Goal: Find specific page/section: Find specific page/section

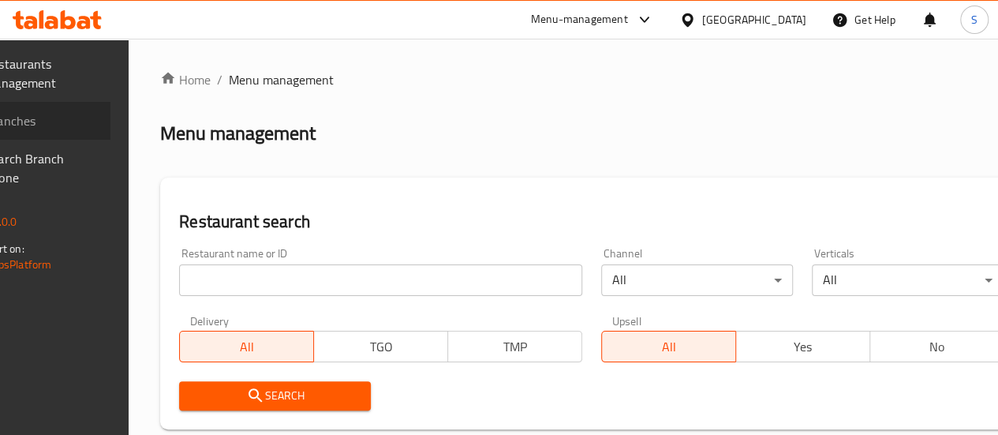
click at [98, 114] on span "Branches" at bounding box center [41, 120] width 113 height 19
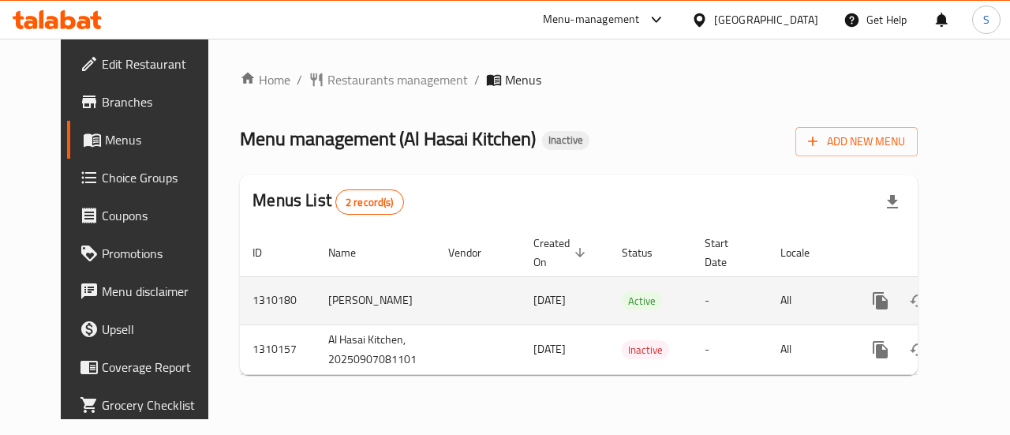
click at [985, 298] on icon "enhanced table" at bounding box center [994, 300] width 19 height 19
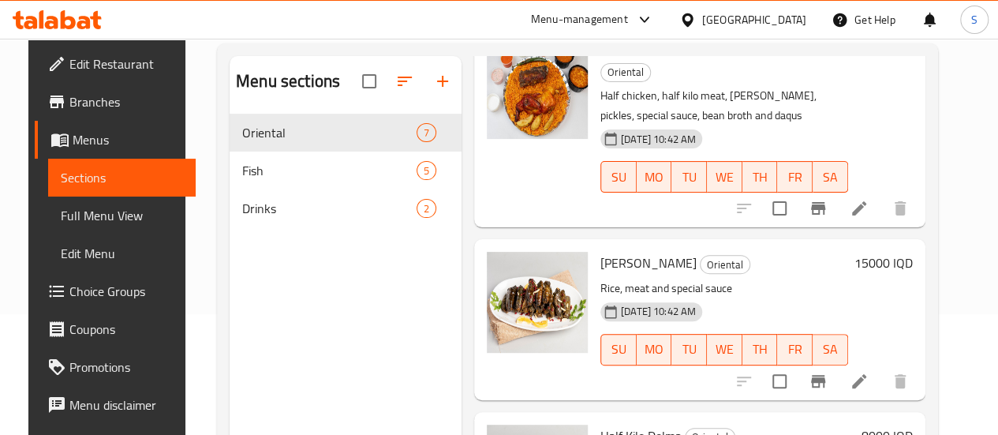
scroll to position [221, 0]
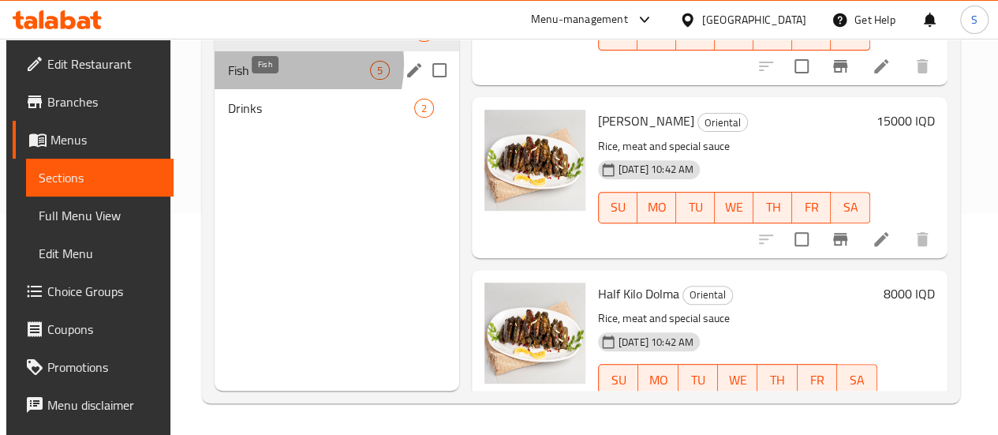
click at [268, 80] on span "Fish" at bounding box center [298, 70] width 142 height 19
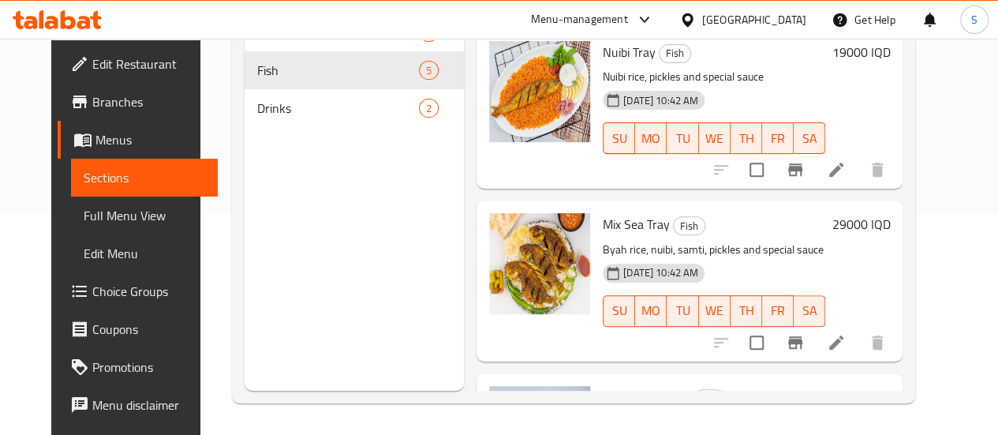
scroll to position [489, 0]
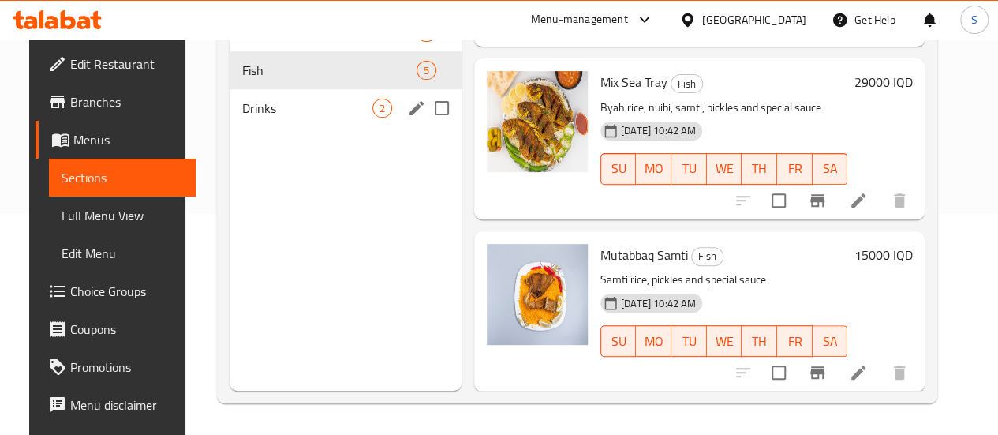
click at [292, 118] on span "Drinks" at bounding box center [307, 108] width 130 height 19
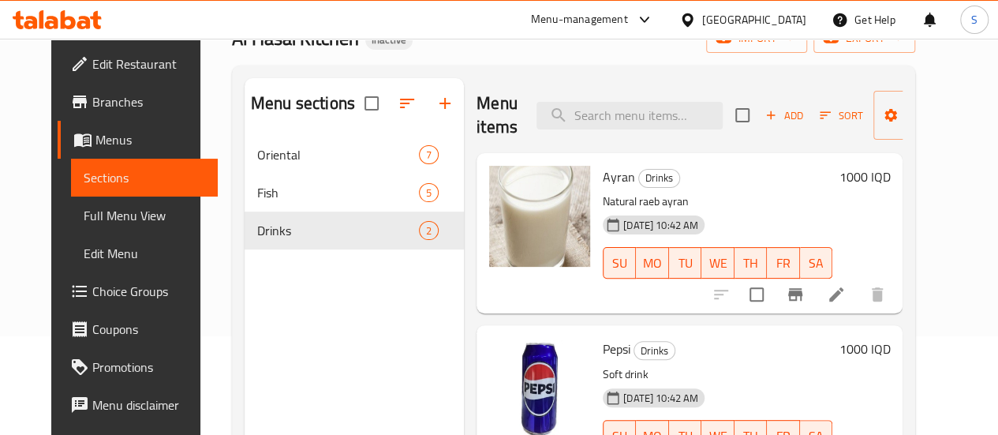
scroll to position [97, 0]
